Goal: Communication & Community: Answer question/provide support

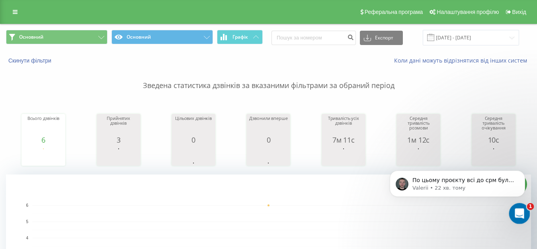
click at [513, 205] on div "Відкрити програму для спілкування Intercom" at bounding box center [518, 212] width 26 height 26
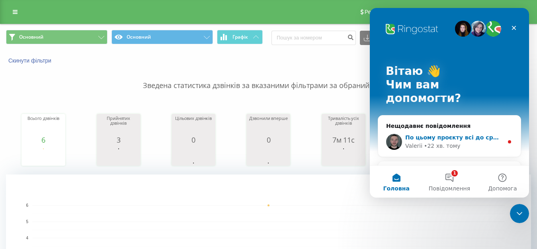
click at [445, 127] on div "По цьому проєкту всі до срм були підключені. Valerii • 22 хв. тому" at bounding box center [449, 141] width 143 height 29
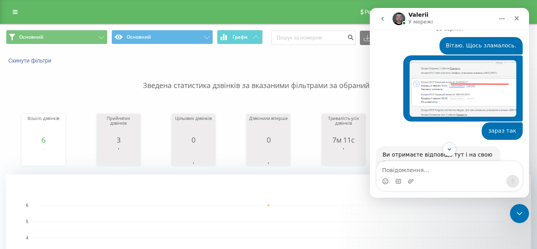
scroll to position [438, 0]
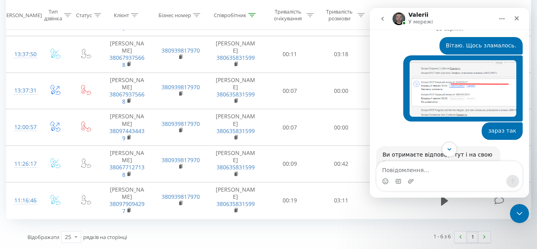
click at [449, 146] on icon "Scroll to bottom" at bounding box center [449, 149] width 7 height 7
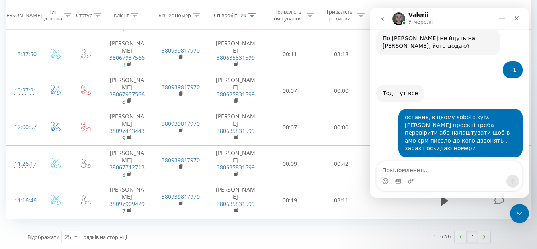
scroll to position [0, 0]
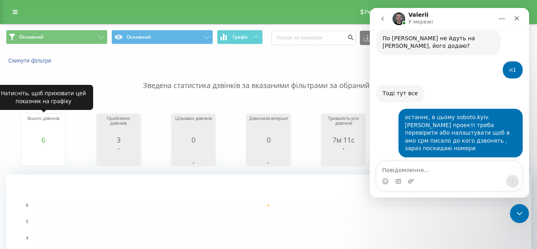
click at [24, 154] on rect "A chart." at bounding box center [43, 156] width 40 height 15
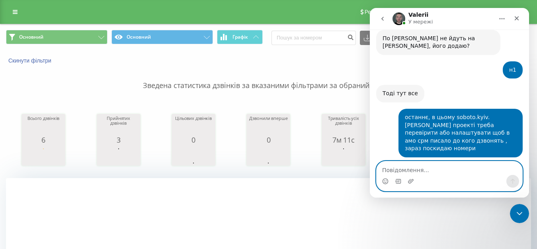
click at [425, 170] on textarea "Повідомлення..." at bounding box center [450, 168] width 146 height 14
type textarea "Я за нього забула, зараз"
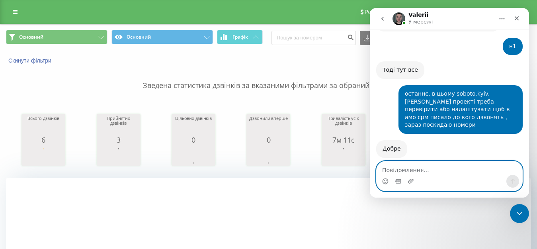
paste textarea "+380739849375"
paste textarea "+380731728593"
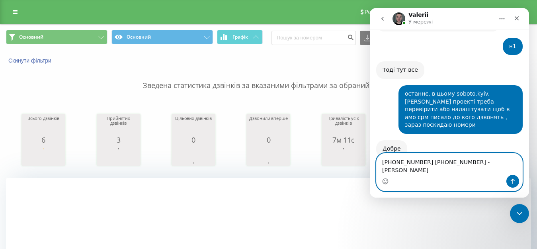
type textarea "+380739849375 +380731728593 - Олександр Яценко"
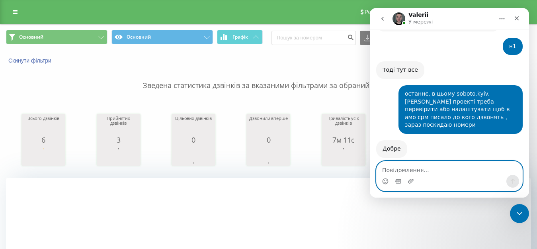
scroll to position [5901, 0]
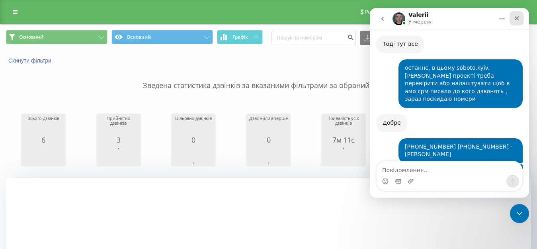
click at [517, 16] on icon "Закрити" at bounding box center [517, 18] width 6 height 6
click at [270, 101] on div "Всього дзвінків 6 date totalCalls 01.08.25 6 date totalCalls 01.08.25 6 01.08.2…" at bounding box center [268, 132] width 525 height 68
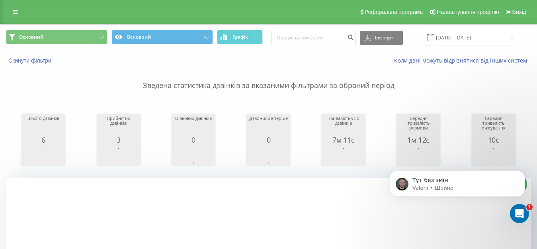
scroll to position [0, 0]
click at [454, 178] on p "Тут без змін" at bounding box center [464, 180] width 103 height 8
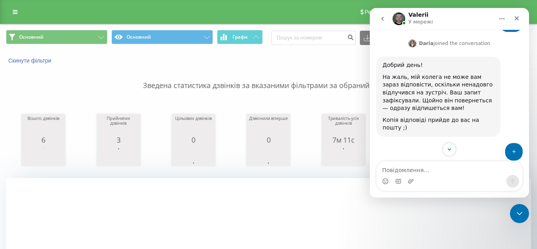
scroll to position [5938, 0]
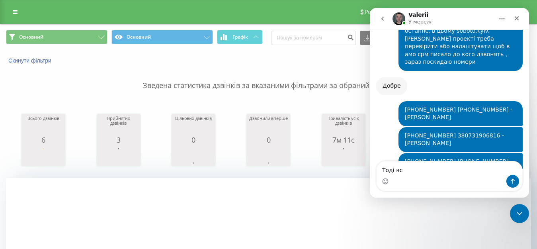
type textarea "Тоді все"
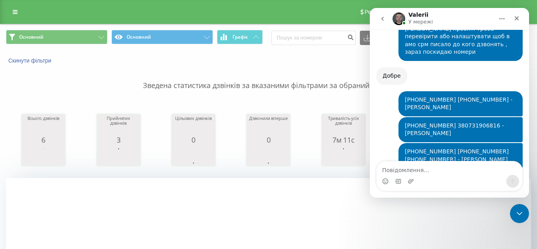
scroll to position [5948, 0]
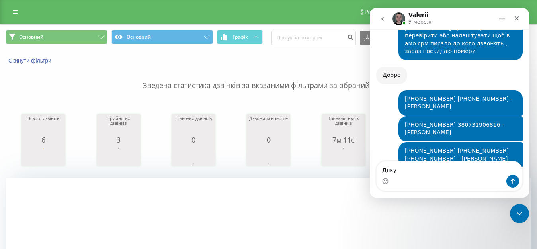
type textarea "Дякую"
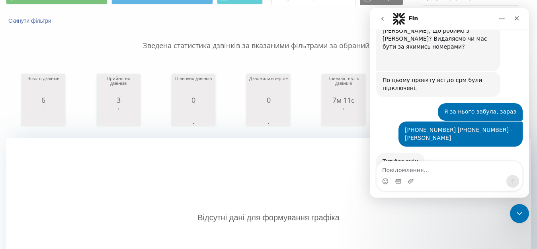
scroll to position [6197, 0]
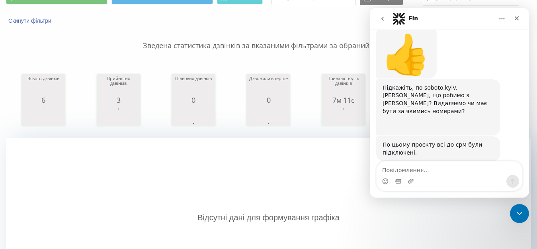
scroll to position [6218, 0]
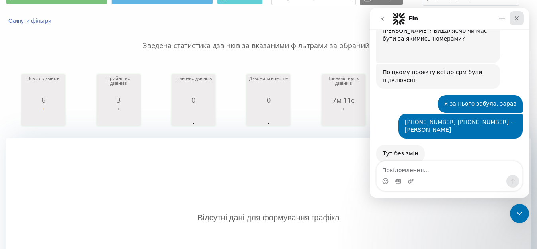
click at [516, 18] on icon "Закрити" at bounding box center [517, 18] width 4 height 4
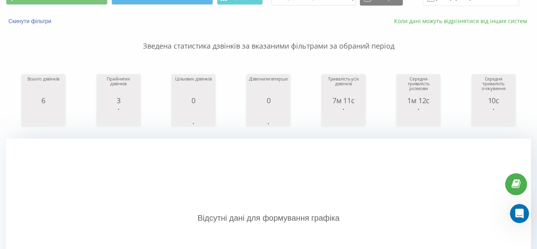
scroll to position [40, 0]
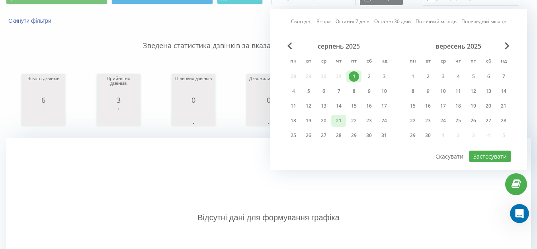
click at [339, 122] on div "21" at bounding box center [339, 120] width 10 height 10
click at [485, 153] on button "Застосувати" at bounding box center [490, 157] width 42 height 12
type input "21.08.2025 - 21.08.2025"
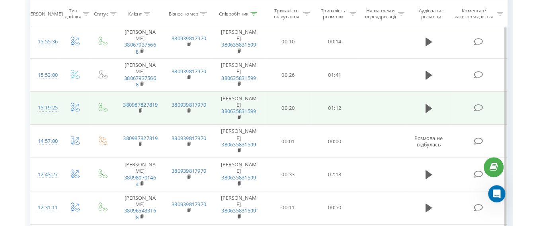
scroll to position [319, 0]
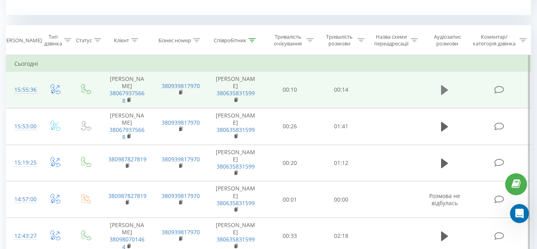
click at [445, 93] on icon at bounding box center [444, 90] width 7 height 10
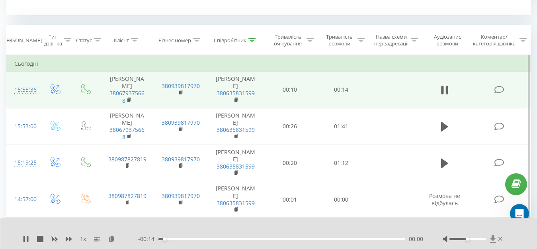
click at [492, 239] on icon at bounding box center [493, 239] width 6 height 8
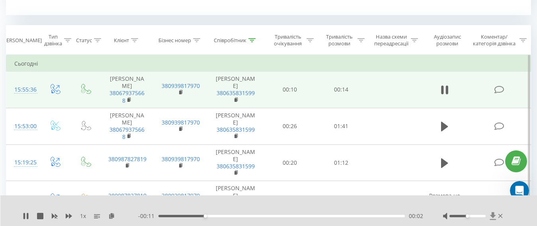
scroll to position [6241, 0]
click at [446, 213] on icon at bounding box center [445, 216] width 4 height 6
click at [495, 217] on icon at bounding box center [493, 216] width 7 height 8
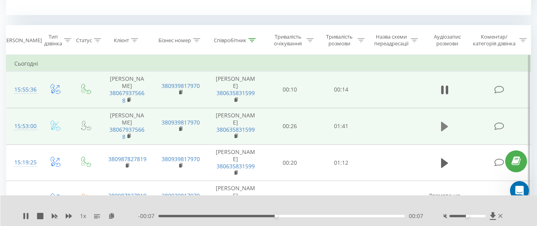
click at [444, 131] on icon at bounding box center [444, 127] width 7 height 10
click at [492, 215] on icon at bounding box center [493, 216] width 6 height 8
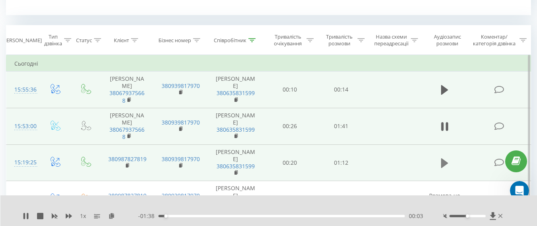
click at [442, 168] on icon at bounding box center [444, 163] width 7 height 10
click at [493, 214] on icon at bounding box center [493, 216] width 6 height 8
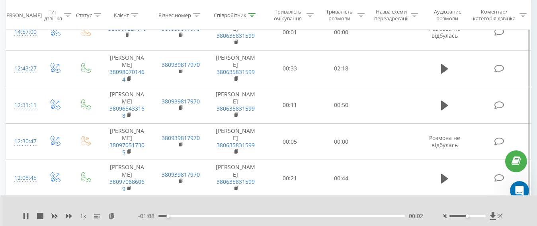
scroll to position [505, 0]
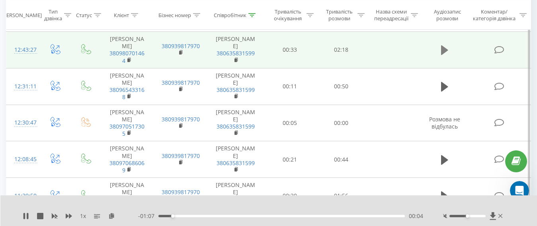
click at [444, 55] on icon at bounding box center [444, 50] width 7 height 10
click at [493, 217] on icon at bounding box center [493, 216] width 6 height 8
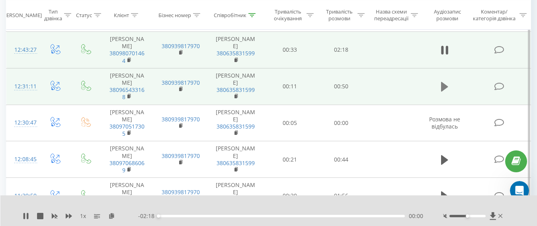
click at [446, 92] on icon at bounding box center [444, 86] width 7 height 11
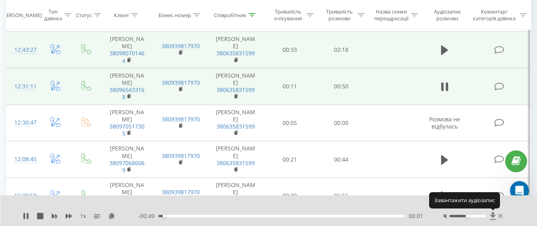
click at [493, 216] on icon at bounding box center [493, 216] width 6 height 8
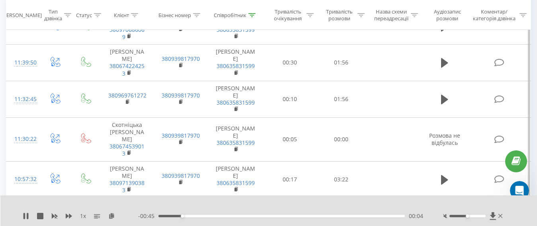
scroll to position [642, 0]
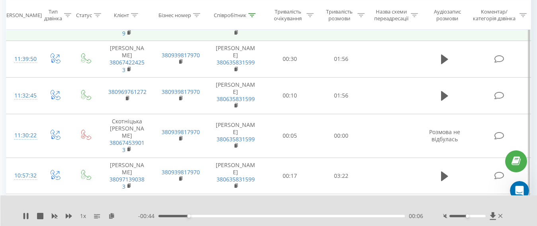
click at [443, 27] on icon at bounding box center [444, 23] width 7 height 10
click at [491, 214] on icon at bounding box center [493, 216] width 7 height 8
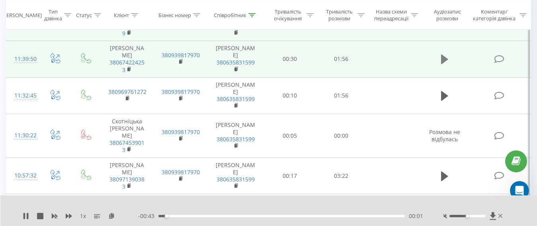
click at [444, 64] on icon at bounding box center [444, 60] width 7 height 10
click at [491, 215] on icon at bounding box center [493, 216] width 7 height 8
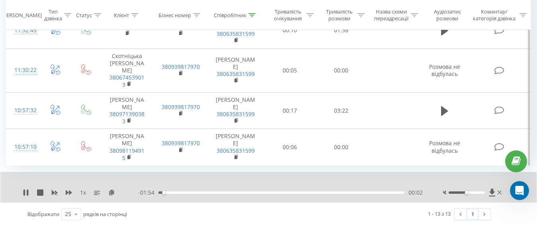
scroll to position [785, 0]
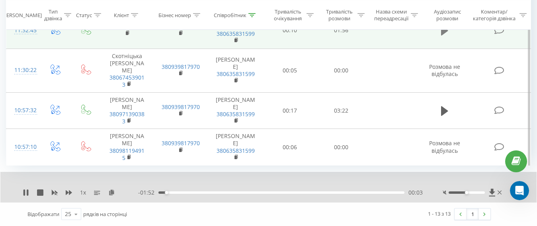
click at [444, 35] on icon at bounding box center [444, 31] width 7 height 10
click at [491, 196] on icon at bounding box center [492, 193] width 6 height 8
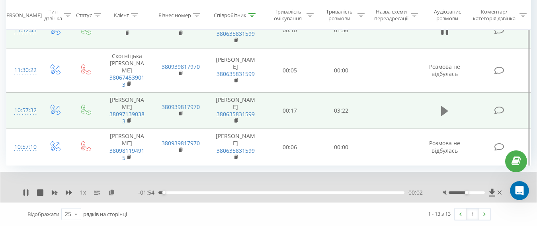
click at [444, 116] on icon at bounding box center [444, 111] width 7 height 10
click at [491, 197] on icon at bounding box center [492, 193] width 7 height 8
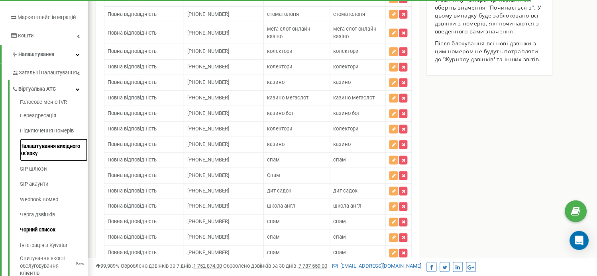
click at [53, 156] on link "Налаштування вихідного зв’язку" at bounding box center [54, 150] width 68 height 23
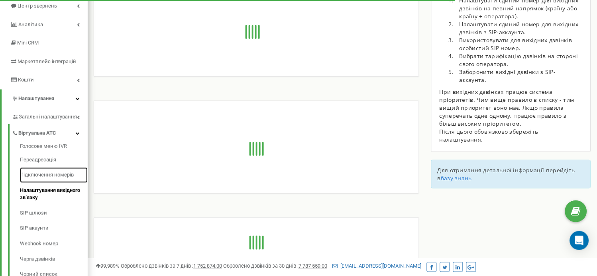
click at [50, 182] on link "Підключення номерів" at bounding box center [54, 176] width 68 height 16
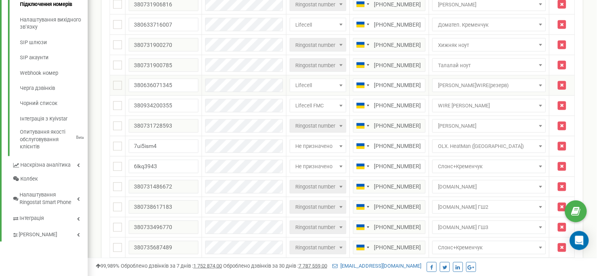
scroll to position [265, 0]
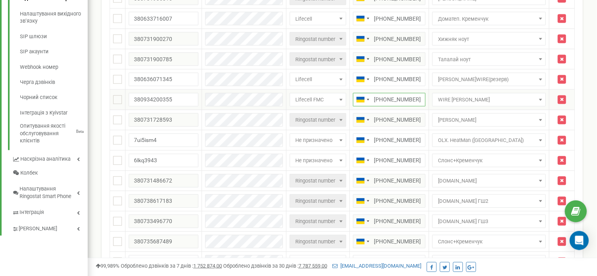
drag, startPoint x: 434, startPoint y: 93, endPoint x: 385, endPoint y: 98, distance: 49.2
click at [385, 98] on input "+380739849375" at bounding box center [389, 100] width 72 height 14
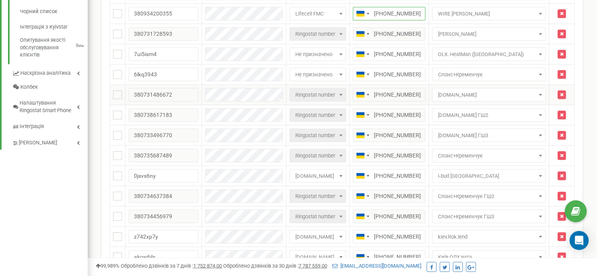
scroll to position [354, 0]
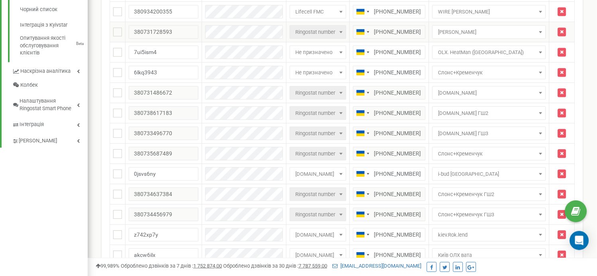
drag, startPoint x: 429, startPoint y: 26, endPoint x: 386, endPoint y: 29, distance: 43.1
click at [386, 29] on input "+380731728593" at bounding box center [389, 32] width 72 height 14
